Goal: Transaction & Acquisition: Book appointment/travel/reservation

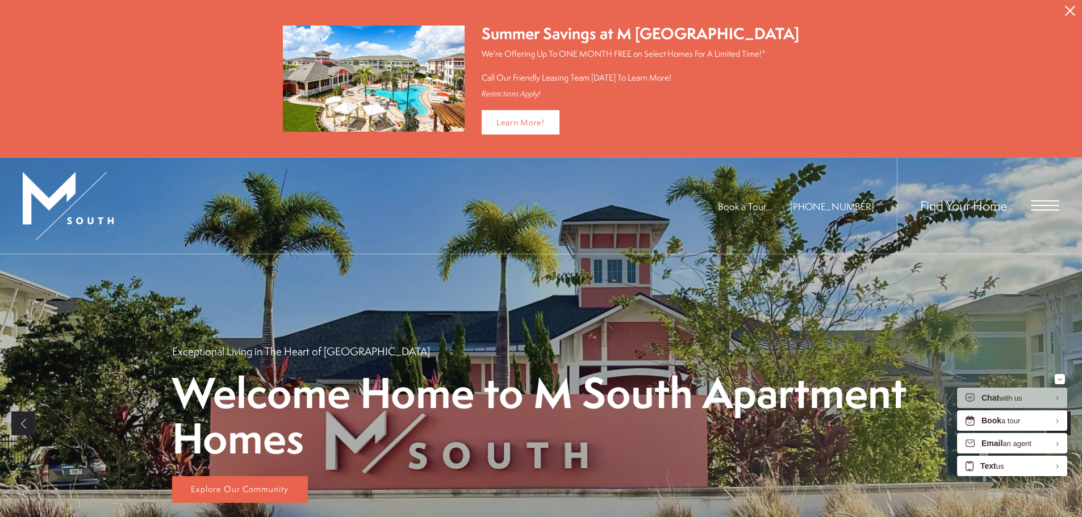
click at [1051, 193] on div "Find Your Home" at bounding box center [978, 206] width 162 height 96
click at [1050, 197] on div "Find Your Home" at bounding box center [978, 206] width 162 height 96
click at [1031, 210] on span "Open Menu" at bounding box center [1045, 210] width 28 height 1
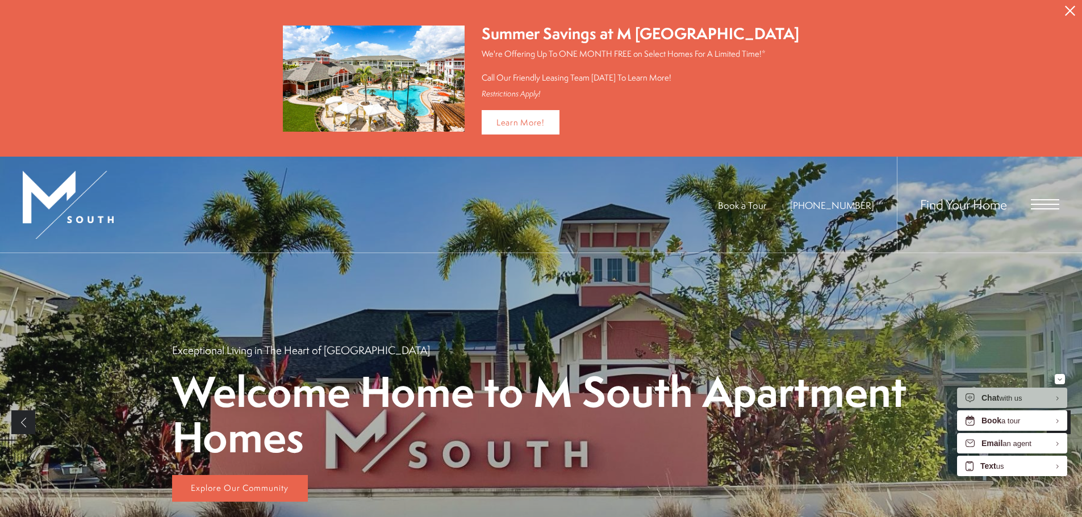
click at [1046, 200] on div at bounding box center [541, 415] width 1082 height 517
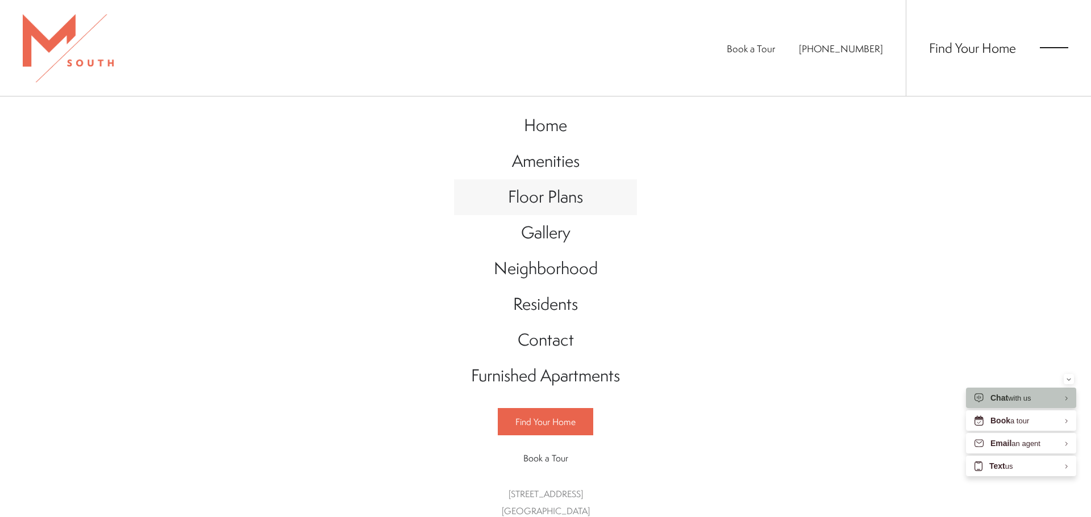
click at [562, 207] on span "Floor Plans" at bounding box center [545, 196] width 75 height 23
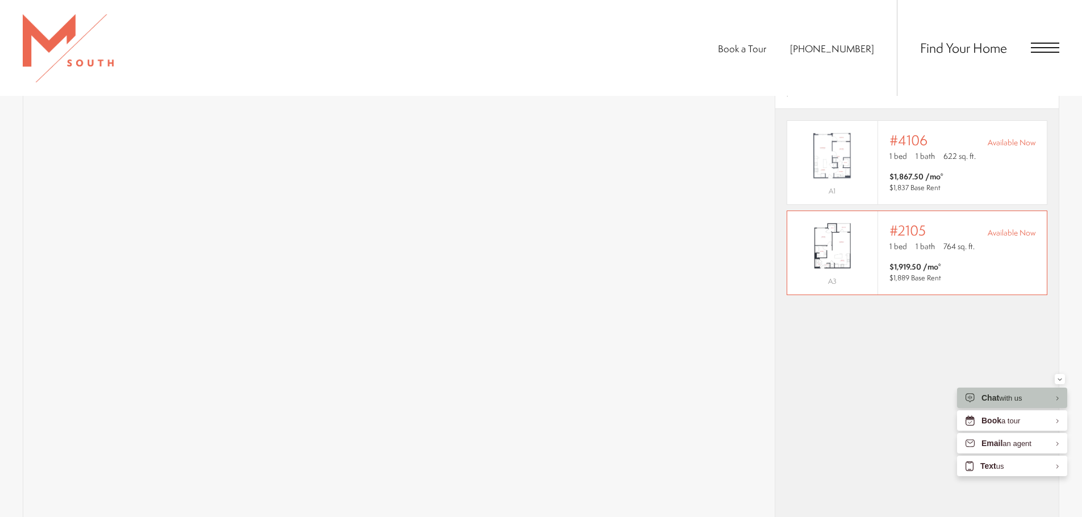
scroll to position [817, 0]
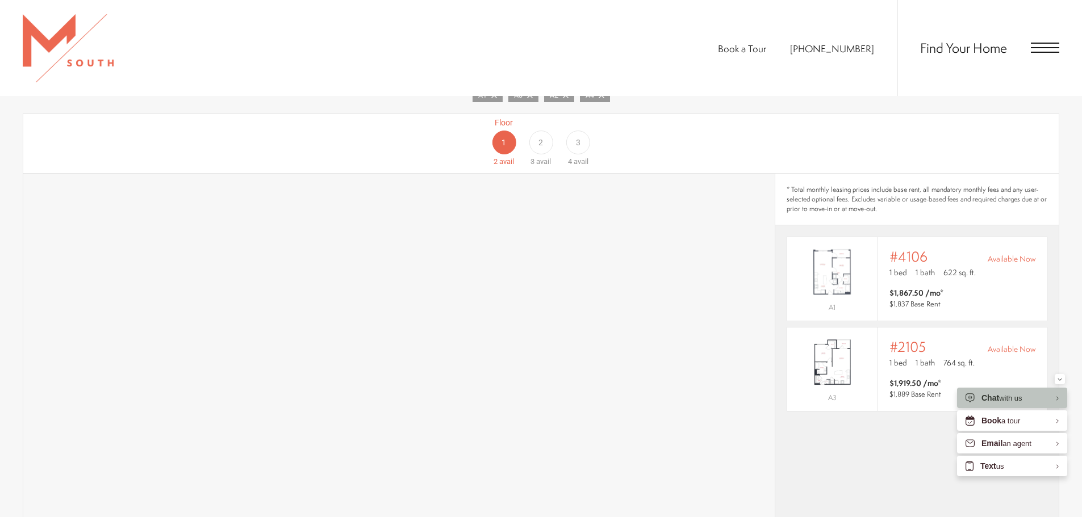
click at [537, 131] on div "2" at bounding box center [541, 143] width 24 height 24
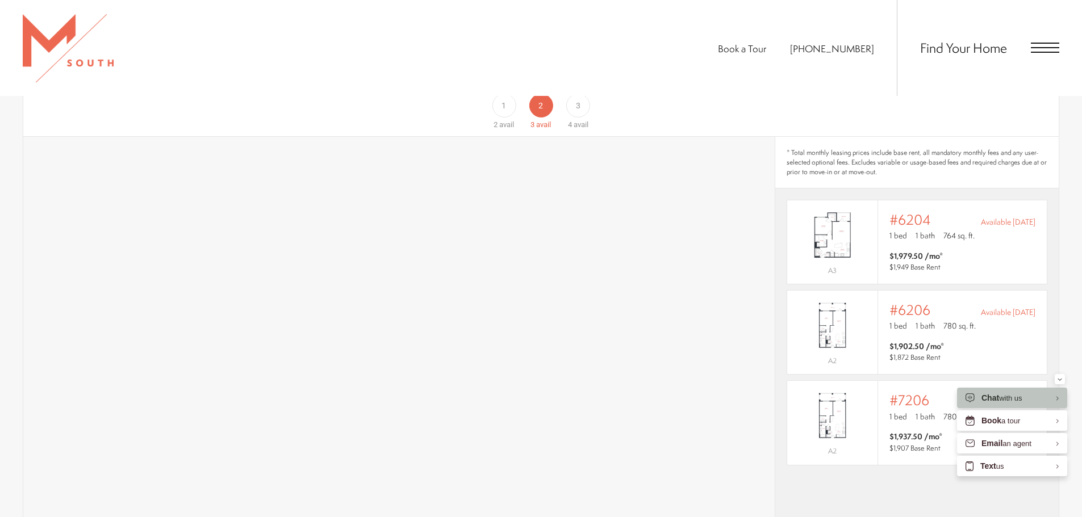
scroll to position [874, 0]
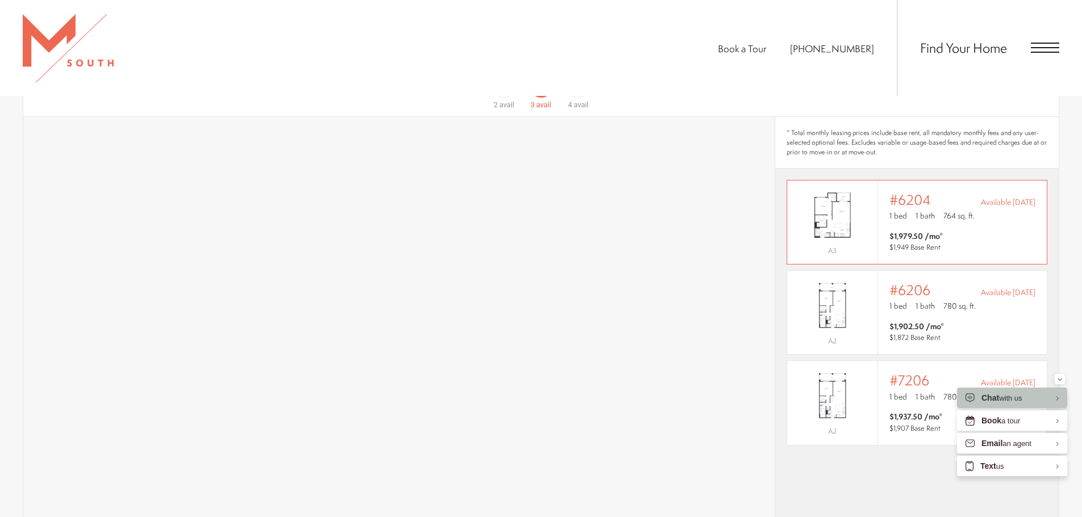
click at [1004, 231] on span "$1,979.50 /mo* $1,949 Base Rent" at bounding box center [962, 242] width 146 height 23
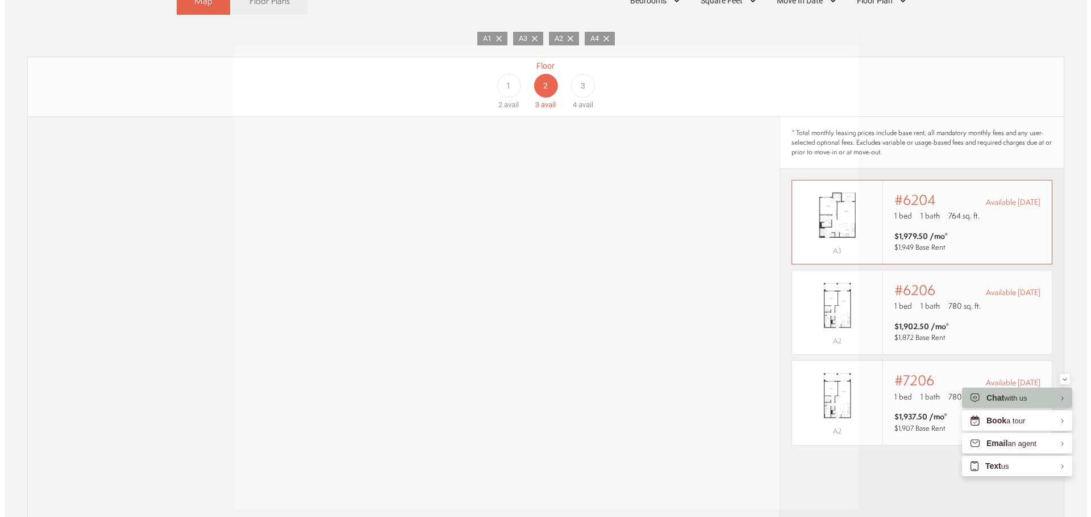
scroll to position [0, 0]
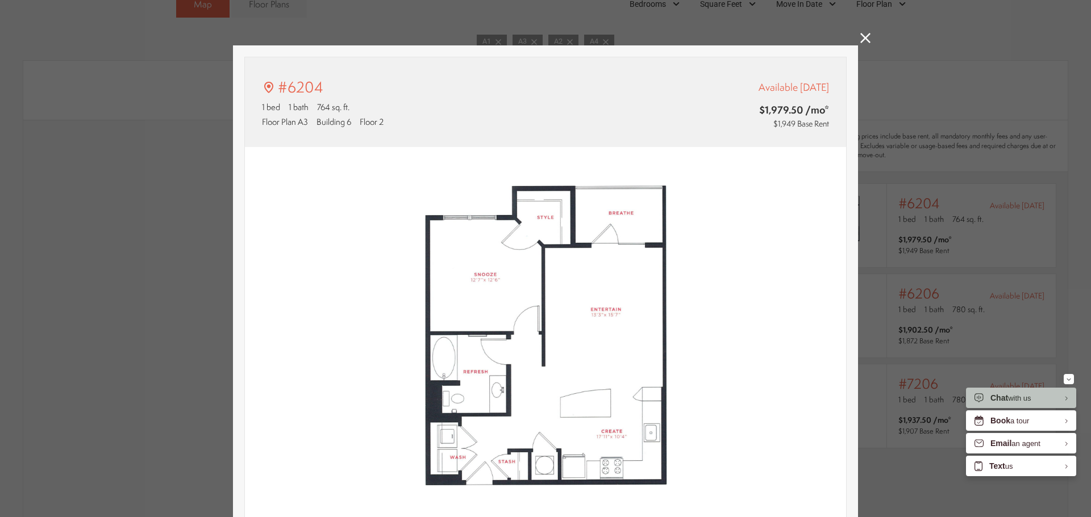
type input "**********"
click at [860, 36] on icon at bounding box center [865, 38] width 10 height 10
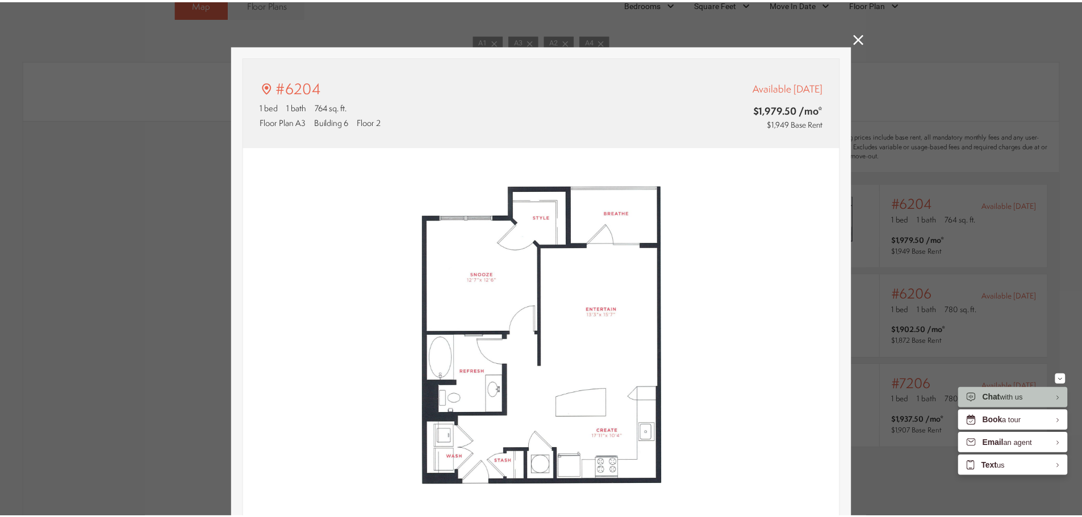
scroll to position [874, 0]
